Goal: Transaction & Acquisition: Purchase product/service

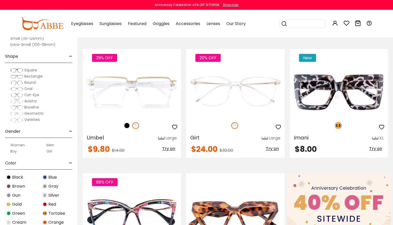
click at [20, 70] on img at bounding box center [16, 70] width 13 height 5
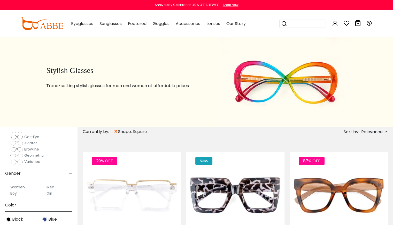
scroll to position [26, 0]
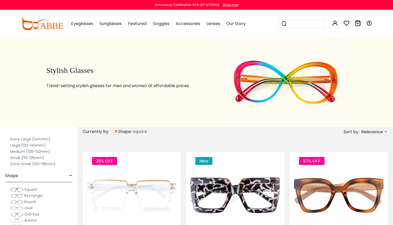
click at [18, 146] on label "Large (133-140mm)" at bounding box center [27, 146] width 35 height 6
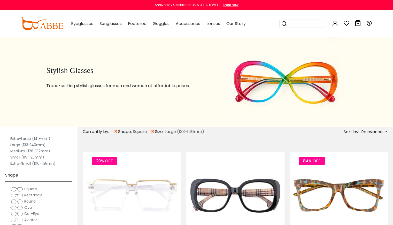
scroll to position [52, 0]
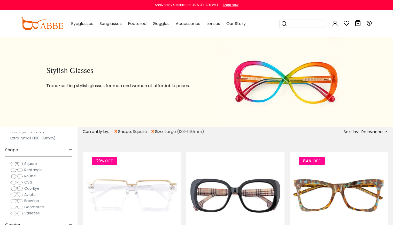
click at [29, 177] on span "Round" at bounding box center [29, 176] width 11 height 5
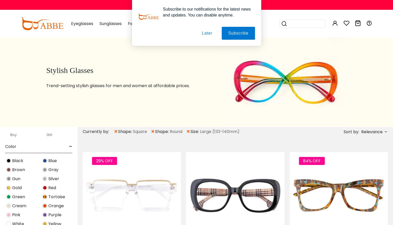
scroll to position [181, 0]
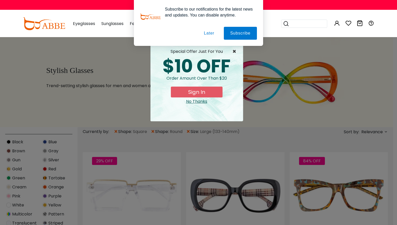
click at [234, 51] on span "×" at bounding box center [235, 52] width 6 height 6
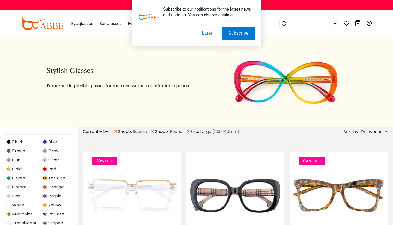
click at [209, 34] on button "Later" at bounding box center [206, 33] width 23 height 13
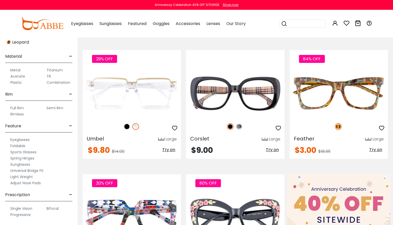
scroll to position [103, 0]
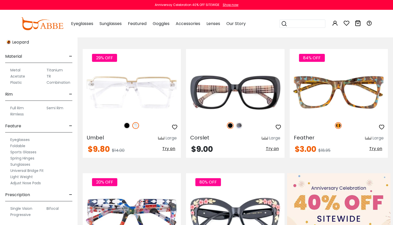
click at [19, 108] on label "Full Rim" at bounding box center [16, 108] width 13 height 6
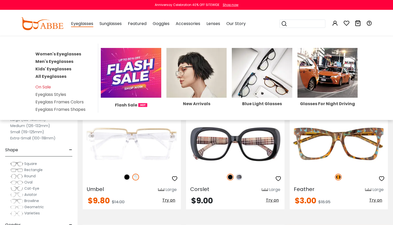
click at [60, 61] on link "Men's Eyeglasses" at bounding box center [54, 62] width 38 height 6
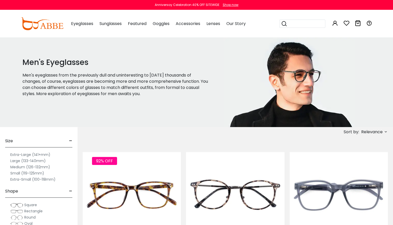
click at [31, 161] on label "Large (133-140mm)" at bounding box center [27, 161] width 35 height 6
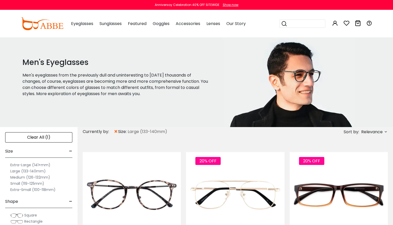
scroll to position [77, 0]
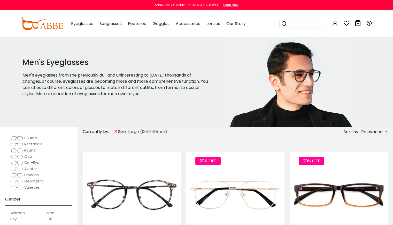
click at [28, 152] on span "Round" at bounding box center [29, 150] width 11 height 5
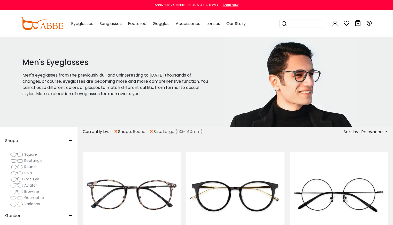
scroll to position [77, 0]
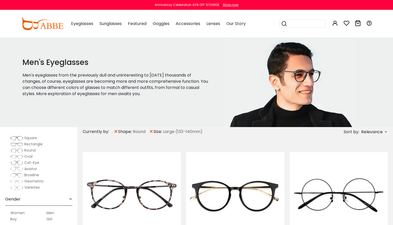
click at [30, 138] on span "Square" at bounding box center [30, 138] width 13 height 5
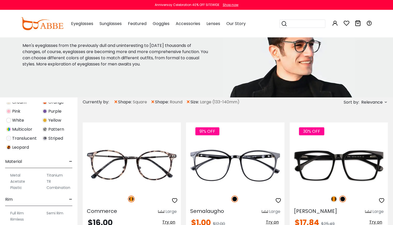
scroll to position [77, 0]
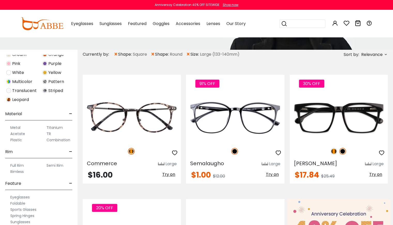
click at [16, 165] on label "Full Rim" at bounding box center [16, 166] width 13 height 6
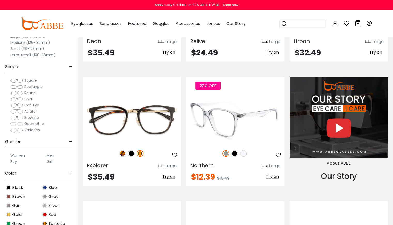
scroll to position [491, 0]
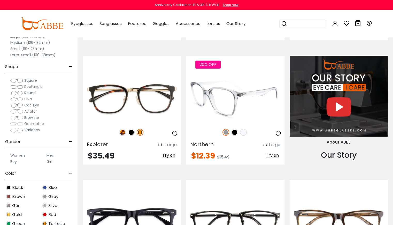
click at [235, 133] on img at bounding box center [234, 132] width 7 height 7
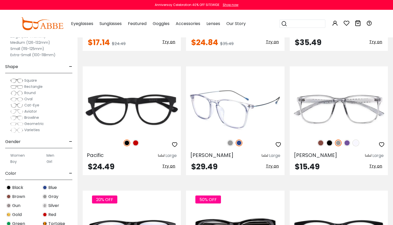
scroll to position [981, 0]
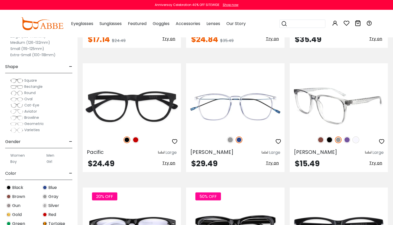
click at [327, 140] on img at bounding box center [329, 140] width 7 height 7
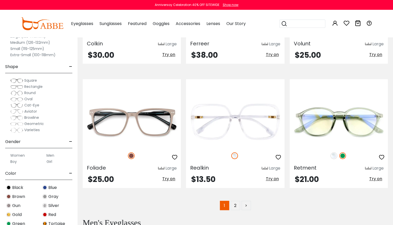
scroll to position [2478, 0]
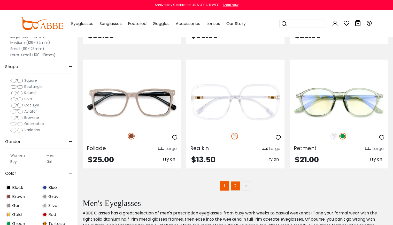
click at [236, 188] on link "2" at bounding box center [235, 185] width 9 height 9
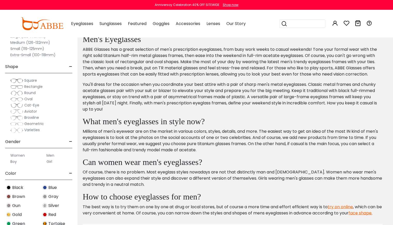
scroll to position [1007, 0]
